Goal: Check status: Check status

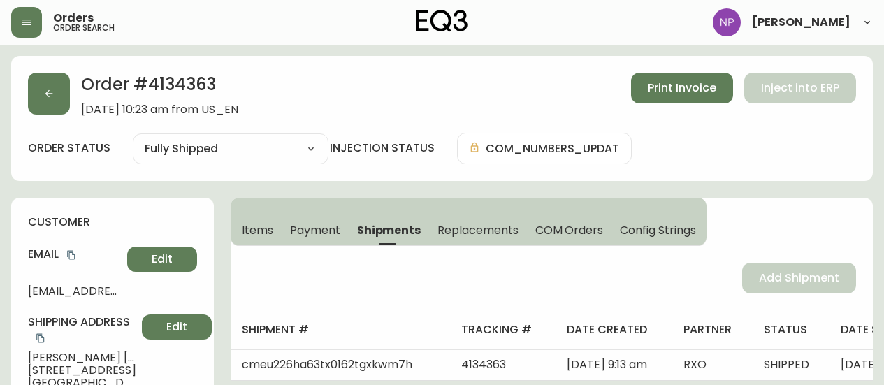
select select "FULLY_SHIPPED"
click at [45, 89] on icon "button" at bounding box center [48, 93] width 11 height 11
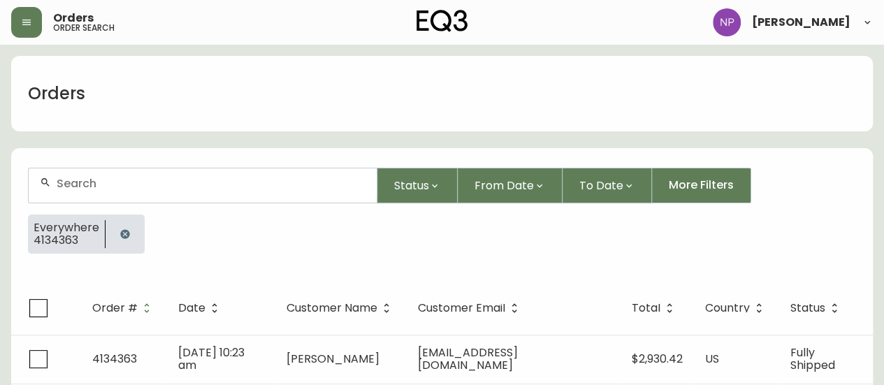
click at [124, 180] on input "text" at bounding box center [211, 183] width 309 height 13
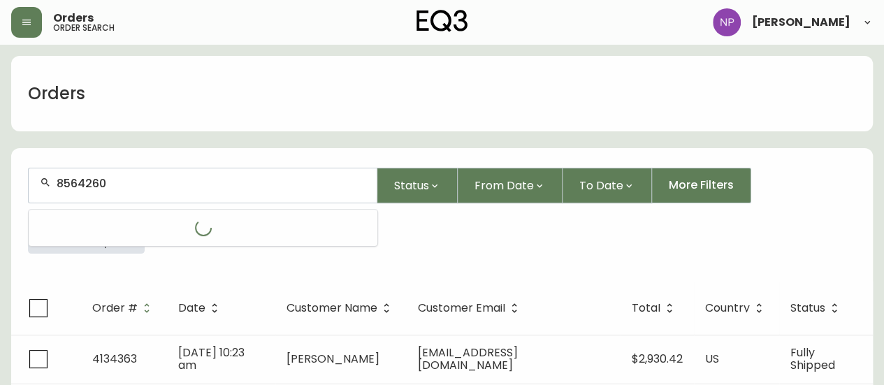
type input "8564260"
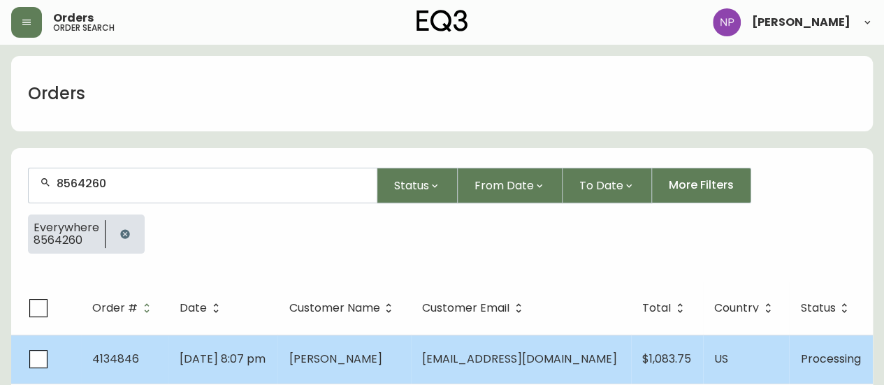
click at [237, 366] on td "[DATE] 8:07 pm" at bounding box center [223, 359] width 110 height 49
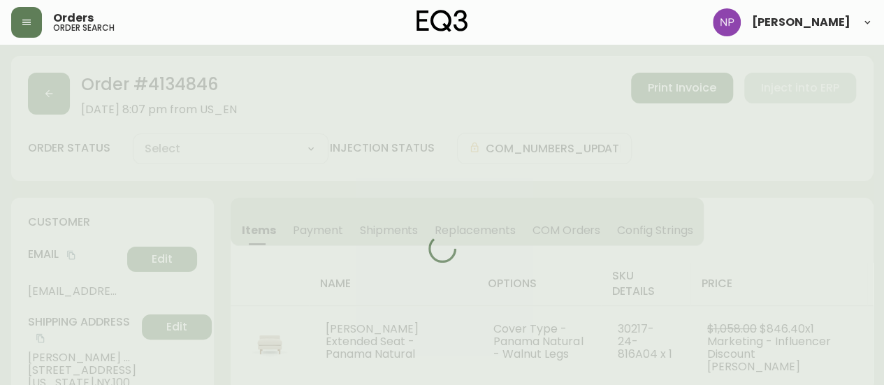
type input "Processing"
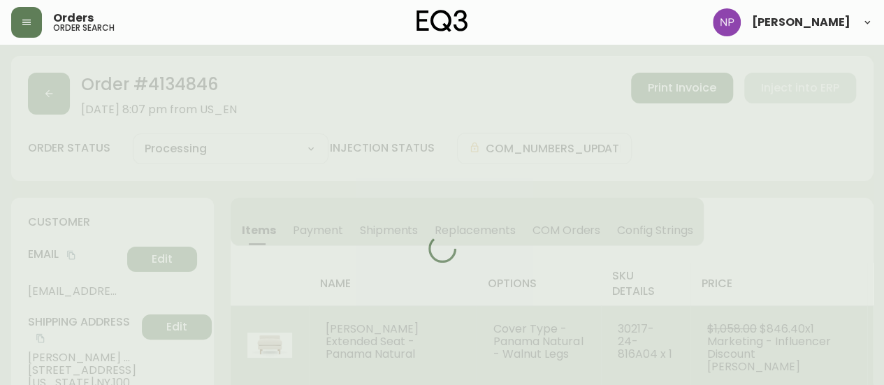
select select "PROCESSING"
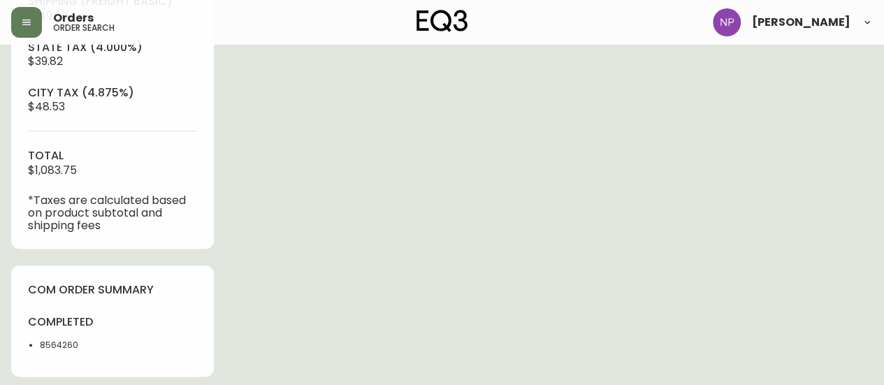
scroll to position [639, 0]
